Goal: Task Accomplishment & Management: Use online tool/utility

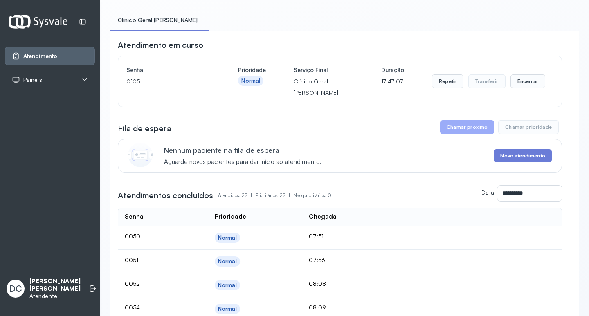
scroll to position [41, 0]
click at [525, 84] on button "Encerrar" at bounding box center [528, 82] width 35 height 14
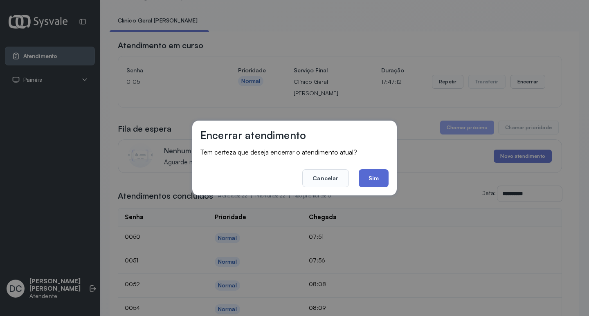
click at [384, 176] on button "Sim" at bounding box center [374, 178] width 30 height 18
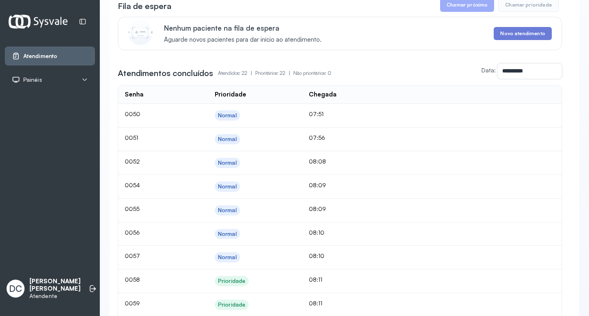
scroll to position [0, 0]
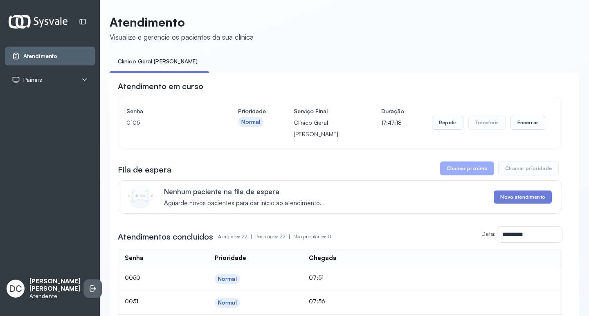
click at [91, 287] on icon at bounding box center [93, 289] width 5 height 4
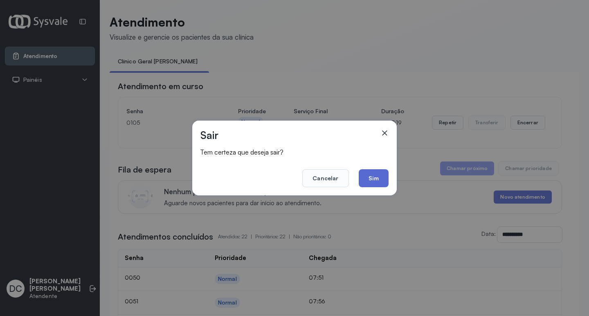
click at [371, 170] on button "Sim" at bounding box center [374, 178] width 30 height 18
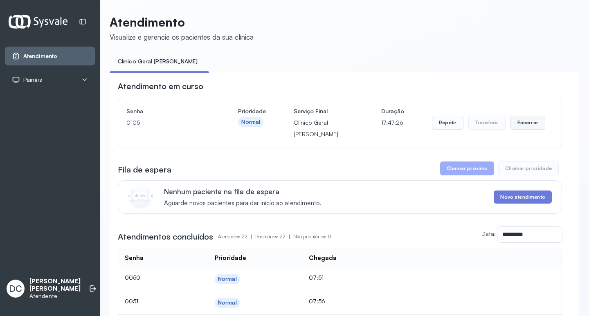
click at [528, 123] on button "Encerrar" at bounding box center [528, 123] width 35 height 14
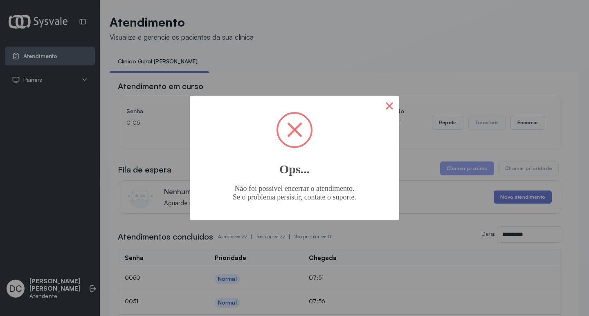
click at [390, 106] on button "×" at bounding box center [390, 106] width 20 height 20
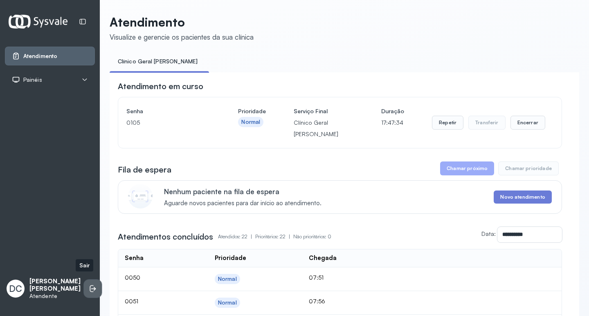
click at [88, 281] on li at bounding box center [93, 289] width 18 height 18
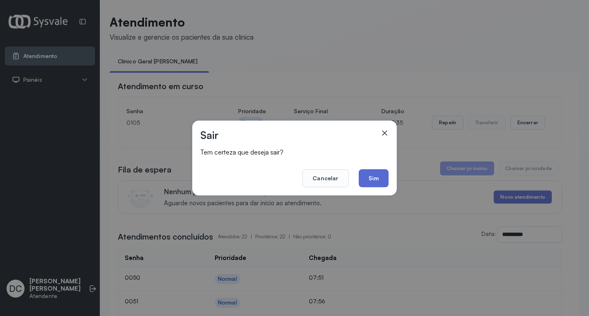
click at [384, 174] on button "Sim" at bounding box center [374, 178] width 30 height 18
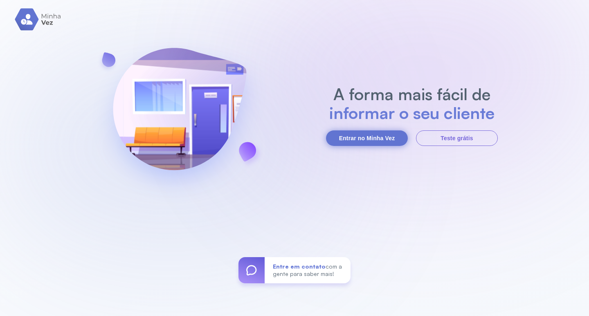
click at [388, 144] on button "Entrar no Minha Vez" at bounding box center [367, 139] width 82 height 16
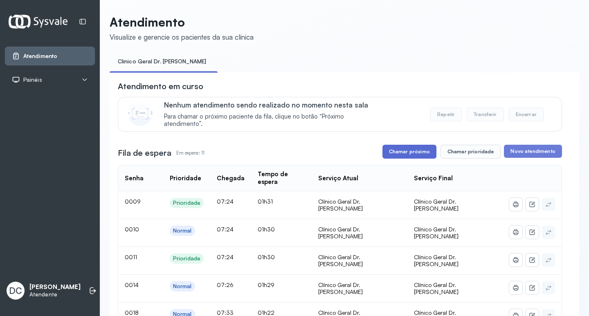
click at [426, 156] on button "Chamar próximo" at bounding box center [410, 152] width 54 height 14
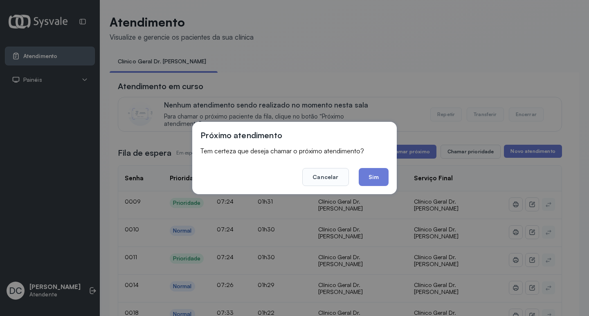
click at [374, 190] on div "Próximo atendimento Tem certeza que deseja chamar o próximo atendimento? Cancel…" at bounding box center [294, 158] width 205 height 72
click at [373, 185] on button "Sim" at bounding box center [374, 177] width 30 height 18
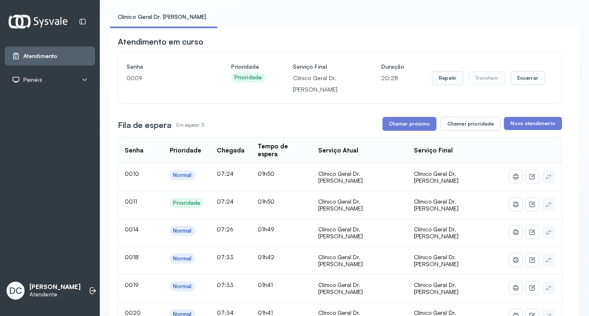
scroll to position [41, 0]
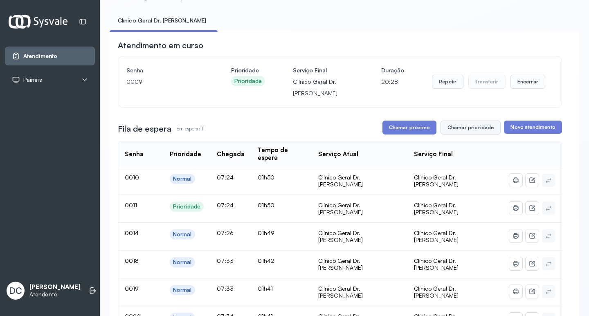
click at [464, 131] on button "Chamar prioridade" at bounding box center [471, 128] width 61 height 14
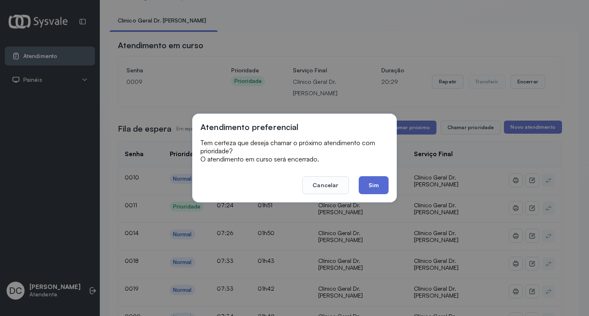
click at [385, 179] on button "Sim" at bounding box center [374, 185] width 30 height 18
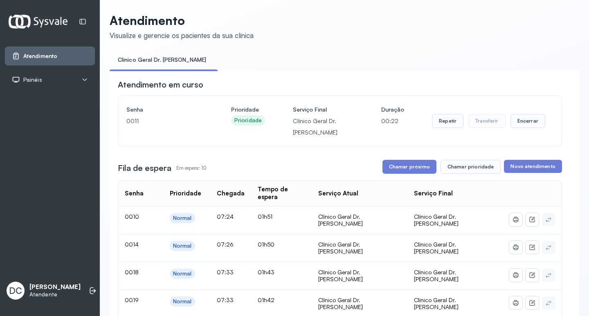
scroll to position [0, 0]
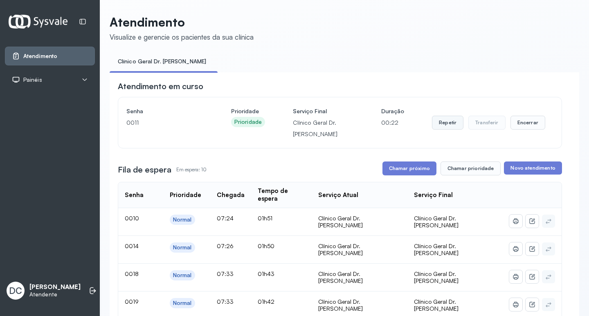
click at [448, 130] on button "Repetir" at bounding box center [448, 123] width 32 height 14
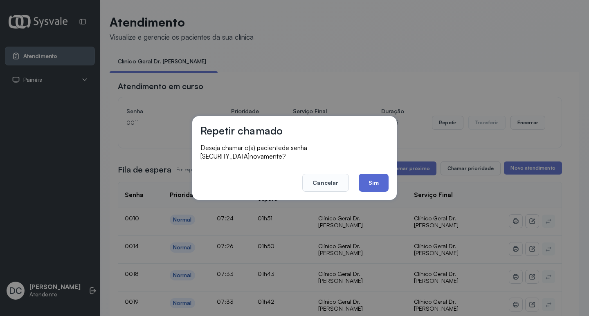
click at [379, 185] on button "Sim" at bounding box center [374, 183] width 30 height 18
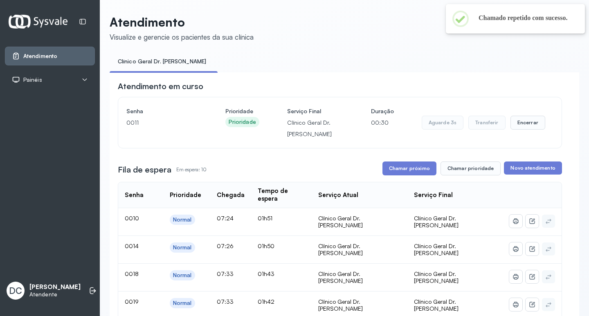
click at [259, 37] on header "Atendimento Visualize e gerencie os pacientes da sua clínica" at bounding box center [345, 28] width 470 height 27
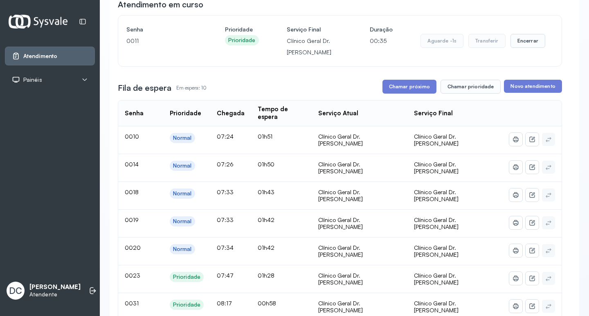
scroll to position [123, 0]
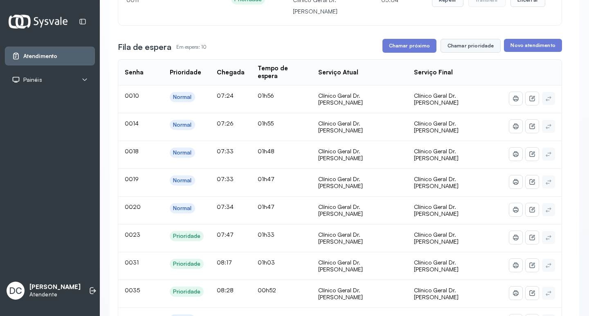
click at [459, 50] on button "Chamar prioridade" at bounding box center [471, 46] width 61 height 14
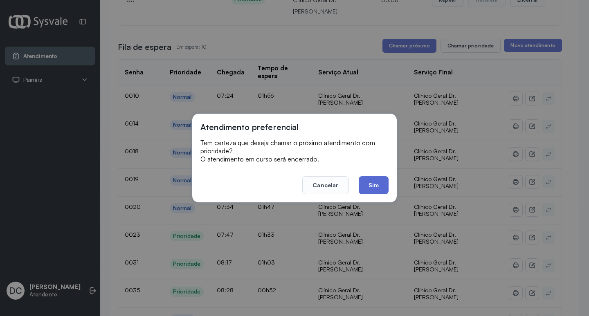
click at [376, 189] on button "Sim" at bounding box center [374, 185] width 30 height 18
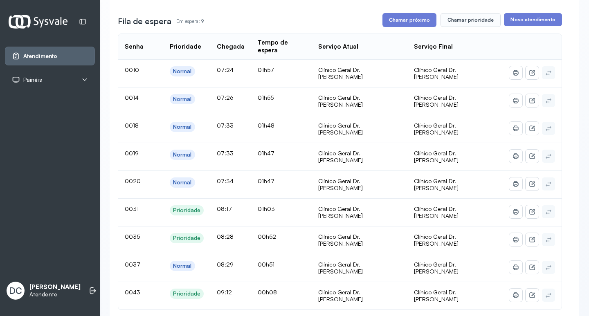
scroll to position [145, 0]
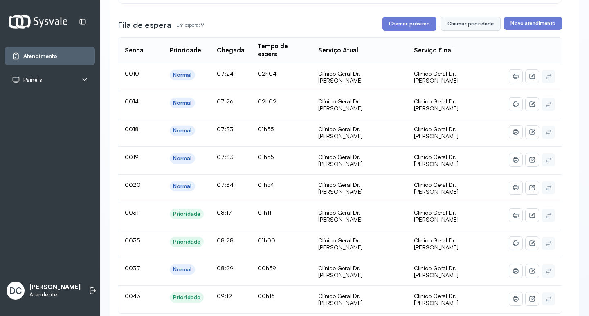
click at [467, 25] on button "Chamar prioridade" at bounding box center [471, 24] width 61 height 14
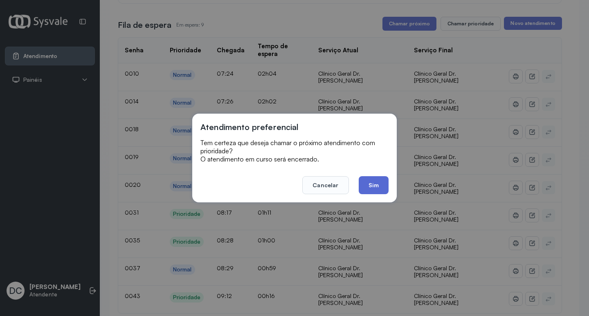
click at [368, 187] on button "Sim" at bounding box center [374, 185] width 30 height 18
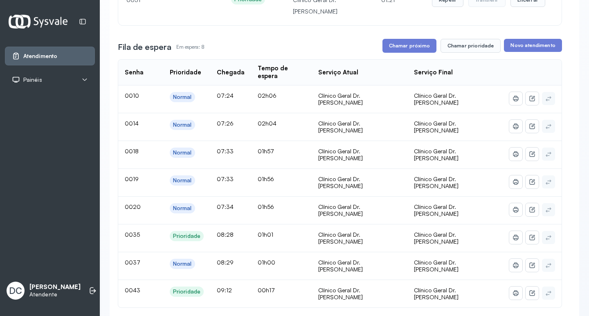
scroll to position [41, 0]
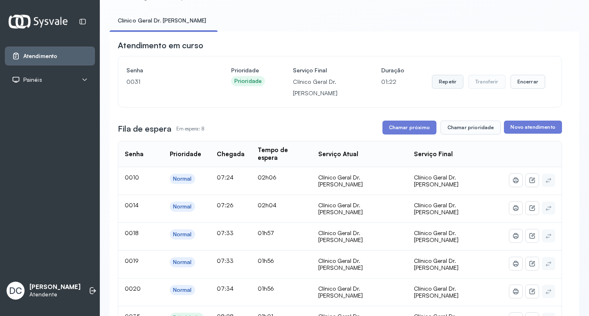
click at [452, 80] on button "Repetir" at bounding box center [448, 82] width 32 height 14
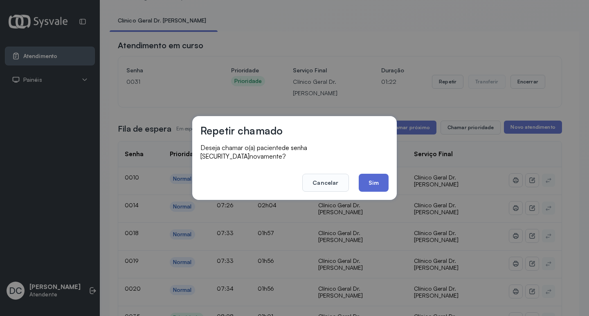
click at [372, 177] on button "Sim" at bounding box center [374, 183] width 30 height 18
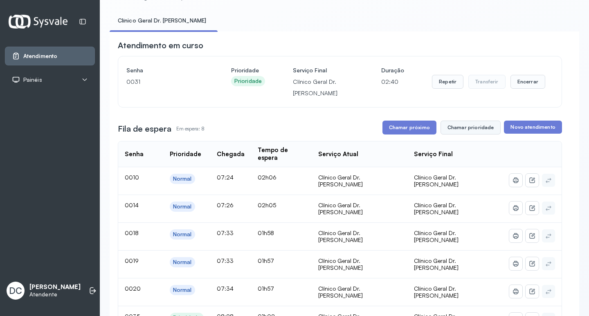
click at [458, 124] on button "Chamar prioridade" at bounding box center [471, 128] width 61 height 14
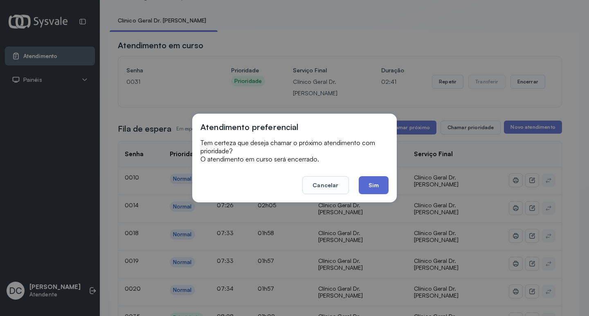
click at [378, 180] on button "Sim" at bounding box center [374, 185] width 30 height 18
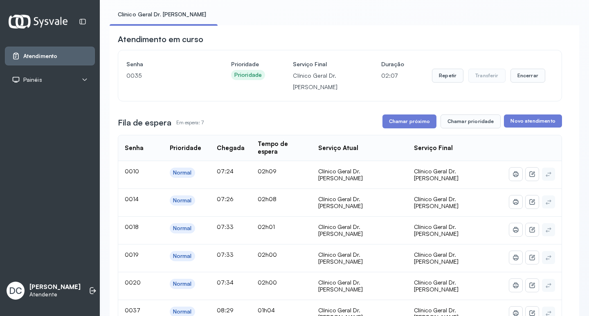
scroll to position [82, 0]
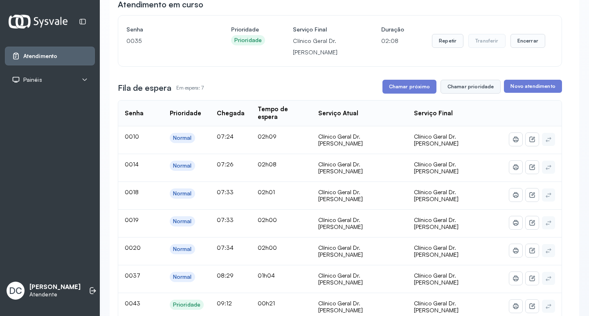
click at [464, 91] on button "Chamar prioridade" at bounding box center [471, 87] width 61 height 14
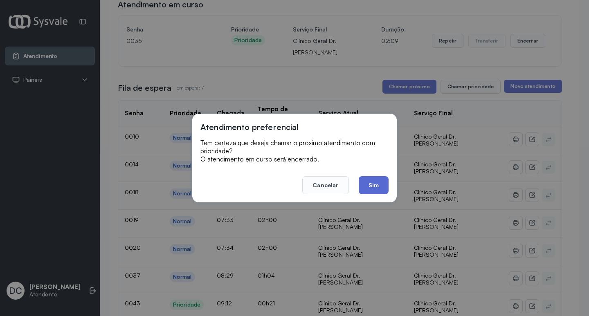
click at [376, 181] on button "Sim" at bounding box center [374, 185] width 30 height 18
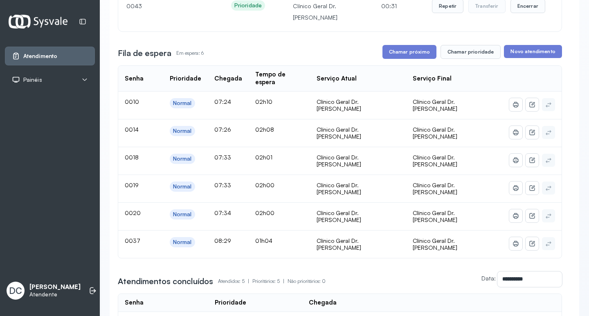
scroll to position [0, 0]
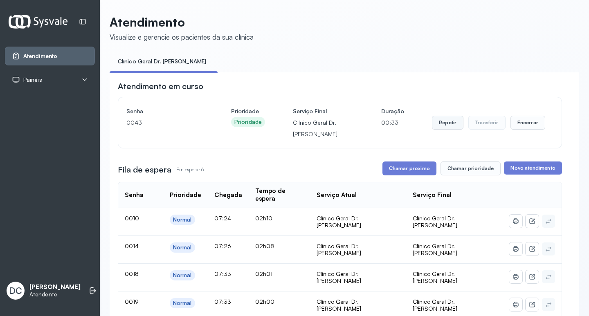
click at [439, 130] on button "Repetir" at bounding box center [448, 123] width 32 height 14
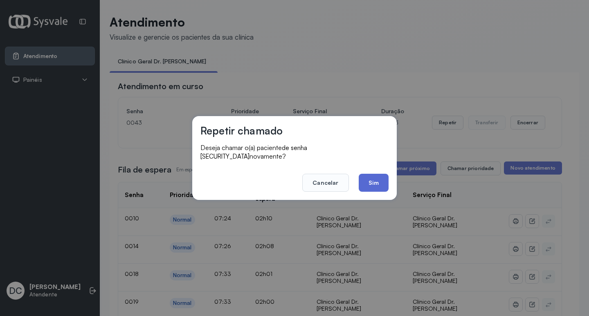
click at [371, 182] on button "Sim" at bounding box center [374, 183] width 30 height 18
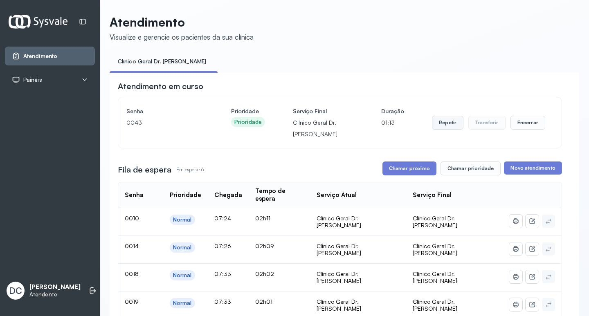
click at [440, 121] on button "Repetir" at bounding box center [448, 123] width 32 height 14
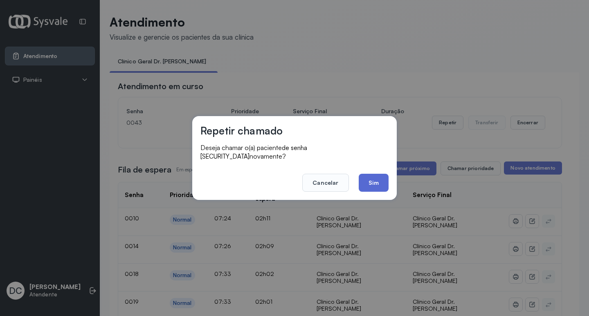
click at [379, 178] on button "Sim" at bounding box center [374, 183] width 30 height 18
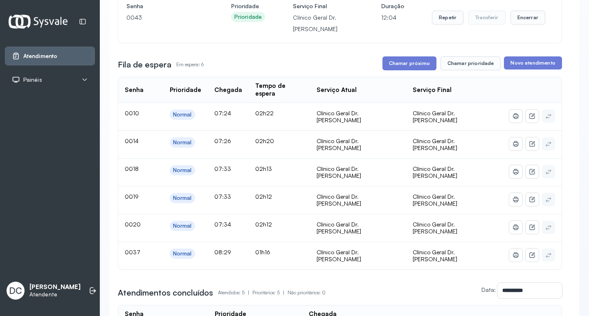
scroll to position [123, 0]
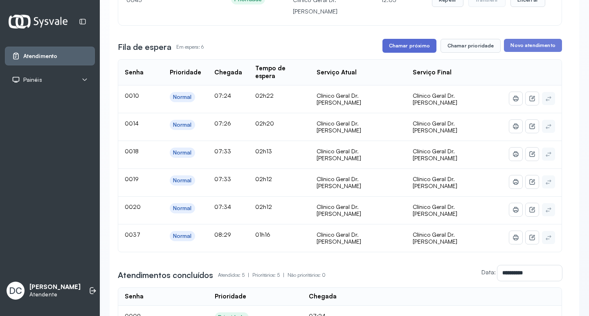
click at [404, 46] on button "Chamar próximo" at bounding box center [410, 46] width 54 height 14
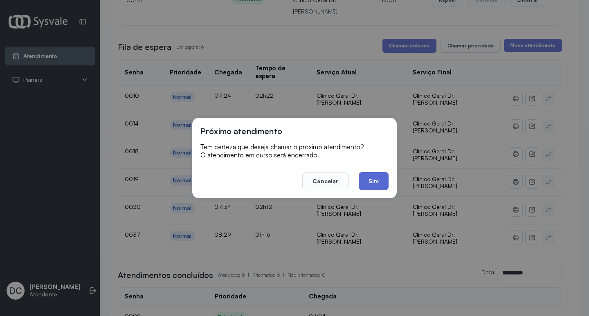
click at [376, 182] on button "Sim" at bounding box center [374, 181] width 30 height 18
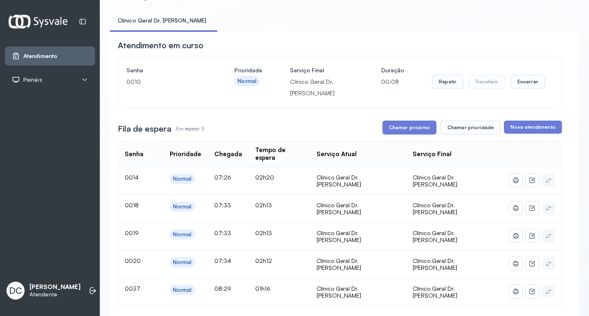
scroll to position [205, 0]
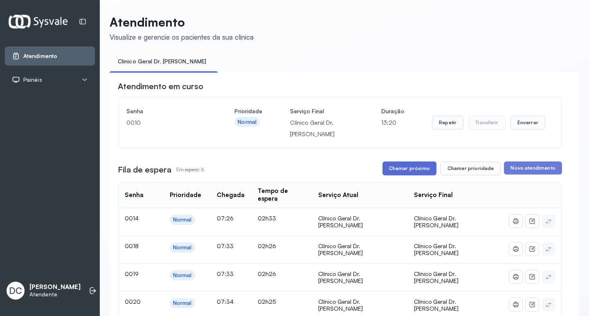
click at [422, 171] on button "Chamar próximo" at bounding box center [410, 169] width 54 height 14
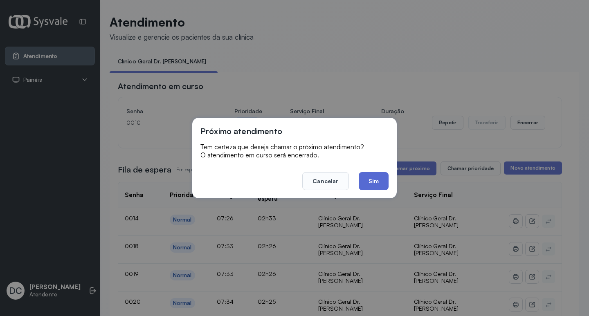
click at [376, 185] on button "Sim" at bounding box center [374, 181] width 30 height 18
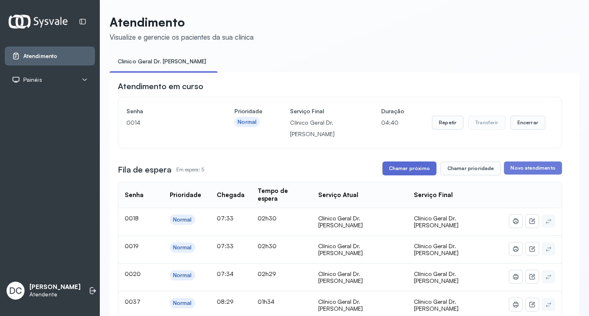
click at [399, 167] on button "Chamar próximo" at bounding box center [410, 169] width 54 height 14
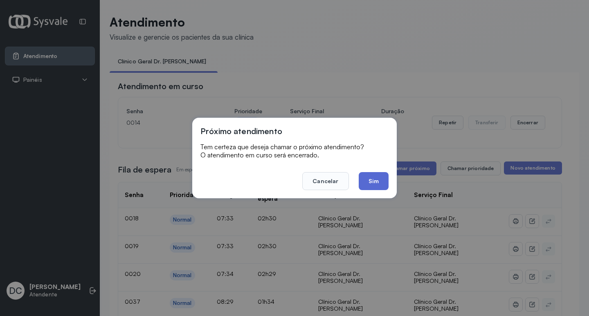
click at [380, 181] on button "Sim" at bounding box center [374, 181] width 30 height 18
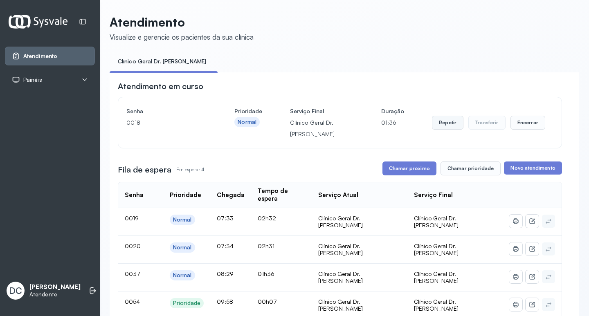
click at [439, 128] on button "Repetir" at bounding box center [448, 123] width 32 height 14
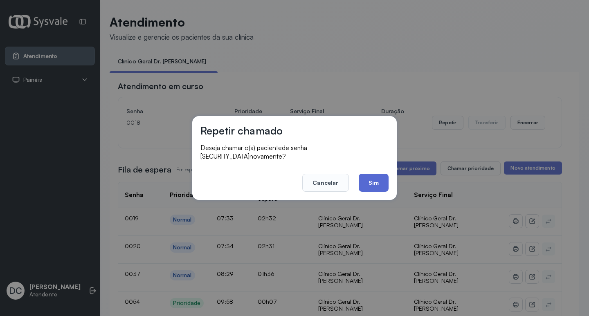
click at [383, 174] on button "Sim" at bounding box center [374, 183] width 30 height 18
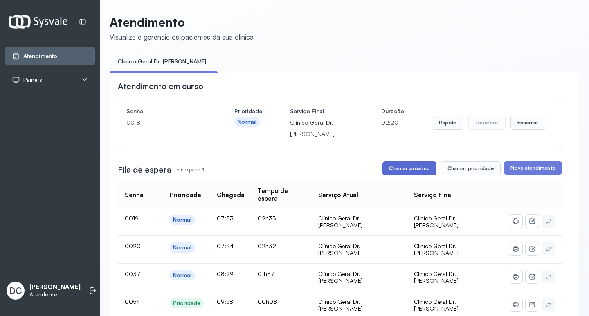
click at [414, 171] on button "Chamar próximo" at bounding box center [410, 169] width 54 height 14
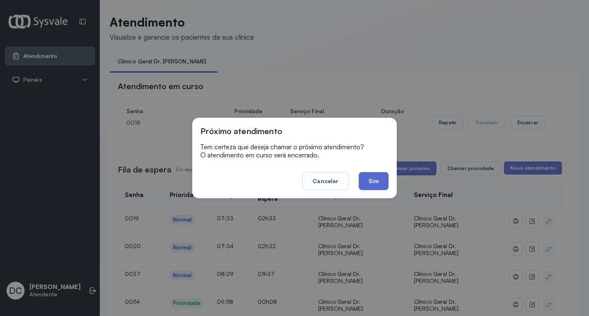
click at [375, 183] on button "Sim" at bounding box center [374, 181] width 30 height 18
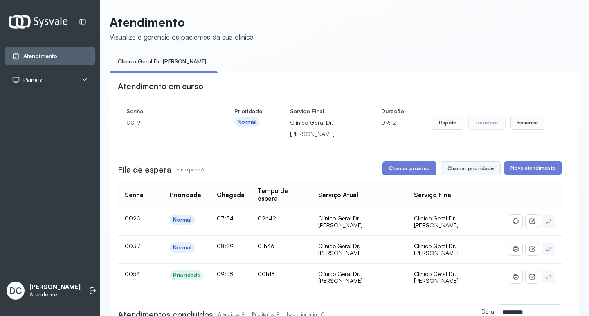
click at [455, 169] on button "Chamar prioridade" at bounding box center [471, 169] width 61 height 14
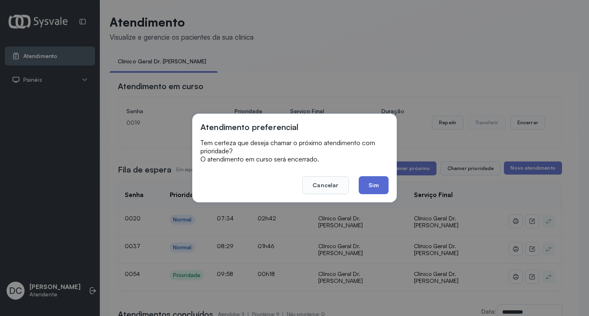
click at [381, 185] on button "Sim" at bounding box center [374, 185] width 30 height 18
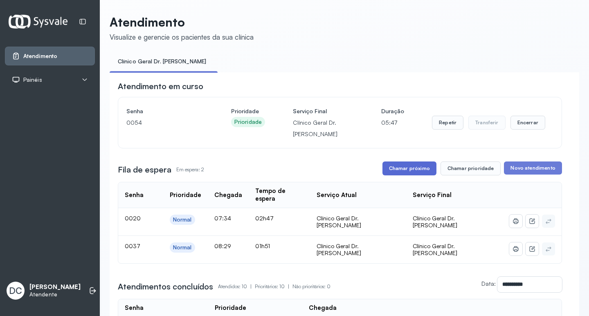
click at [396, 169] on button "Chamar próximo" at bounding box center [410, 169] width 54 height 14
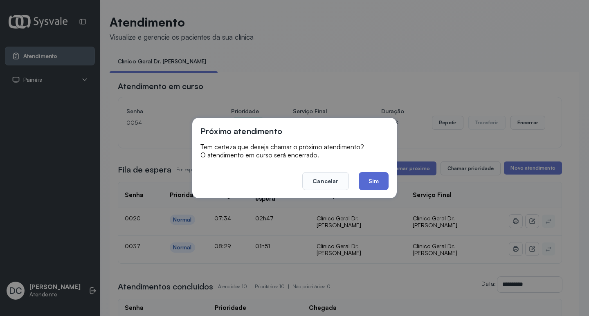
click at [374, 182] on button "Sim" at bounding box center [374, 181] width 30 height 18
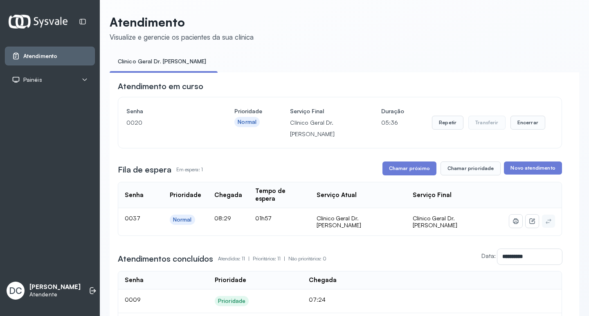
click at [410, 178] on div "**********" at bounding box center [340, 315] width 444 height 469
click at [407, 176] on button "Chamar próximo" at bounding box center [410, 169] width 54 height 14
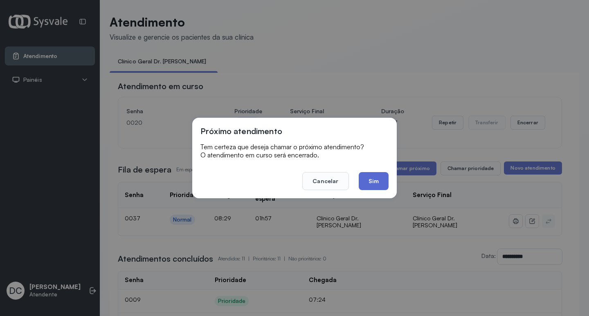
click at [371, 186] on button "Sim" at bounding box center [374, 181] width 30 height 18
